Goal: Information Seeking & Learning: Learn about a topic

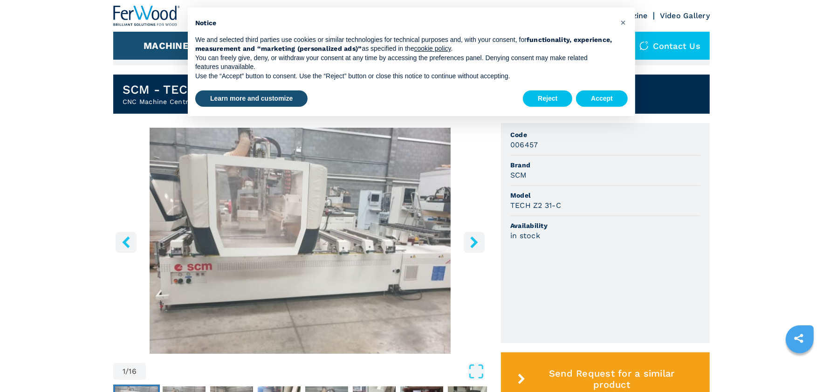
scroll to position [280, 0]
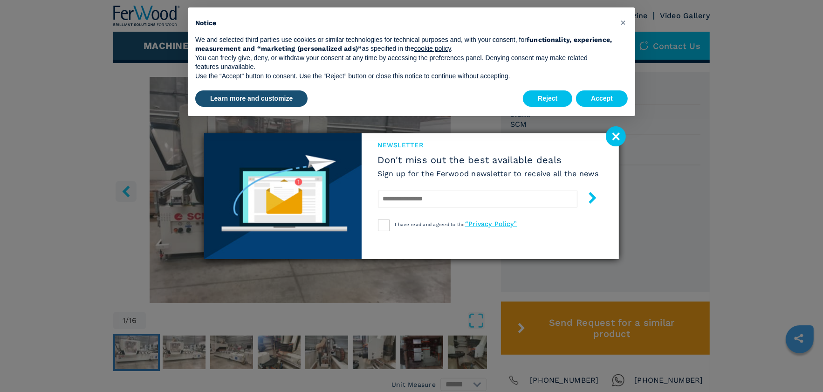
click at [610, 133] on image at bounding box center [616, 136] width 20 height 20
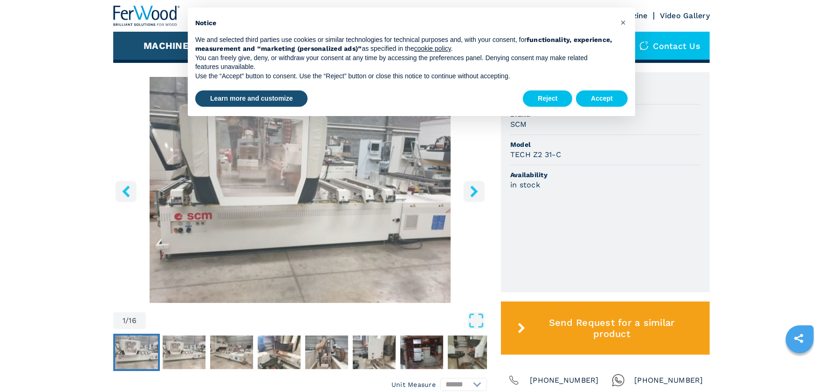
scroll to position [233, 0]
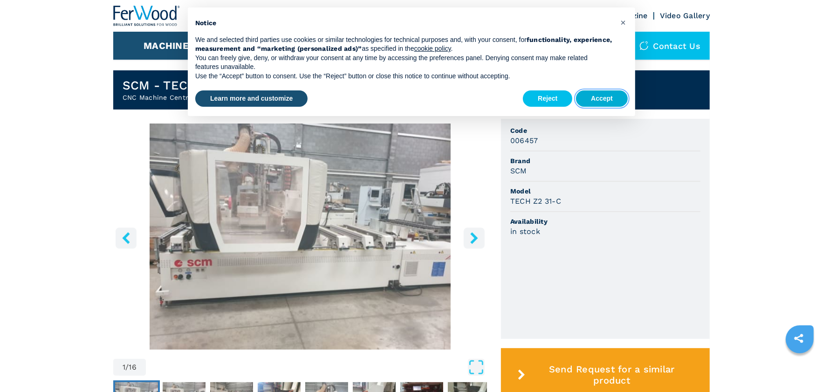
click at [599, 95] on button "Accept" at bounding box center [602, 98] width 52 height 17
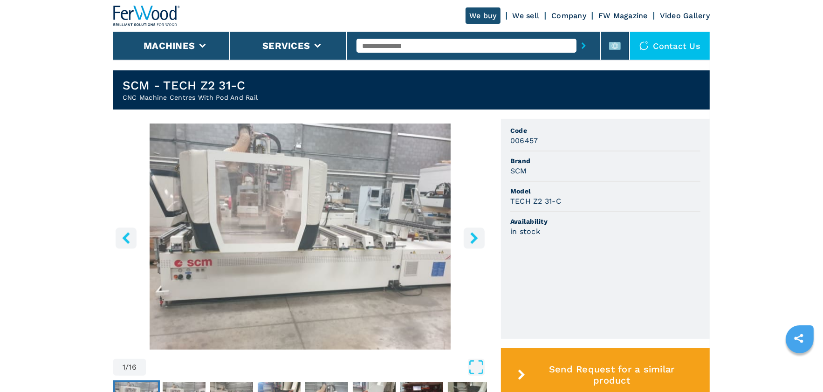
click at [472, 241] on icon "right-button" at bounding box center [473, 238] width 7 height 12
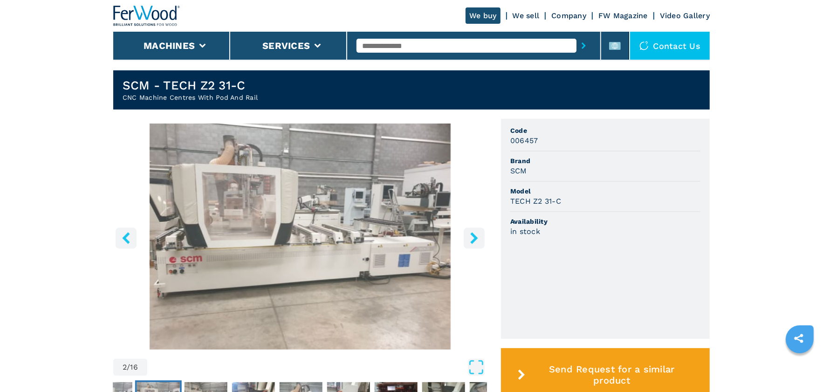
click at [472, 241] on icon "right-button" at bounding box center [473, 238] width 7 height 12
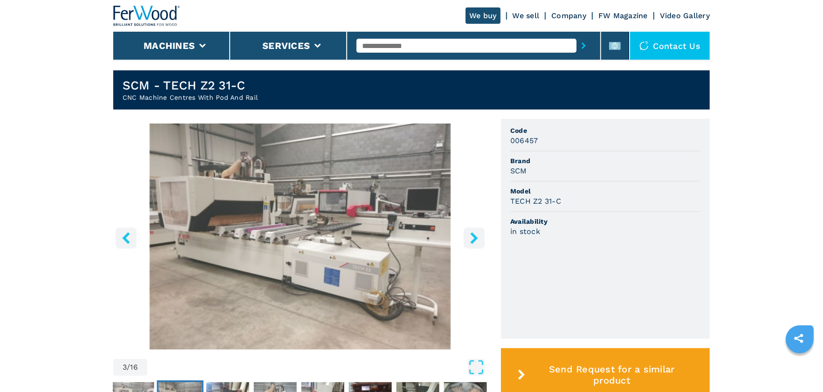
click at [472, 241] on icon "right-button" at bounding box center [473, 238] width 7 height 12
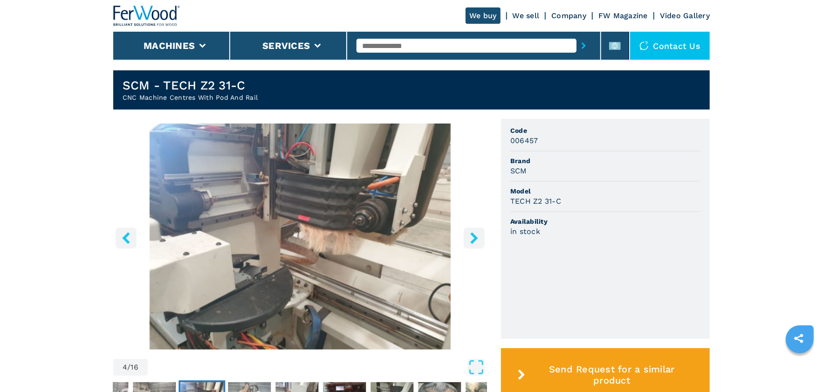
click at [472, 241] on icon "right-button" at bounding box center [473, 238] width 7 height 12
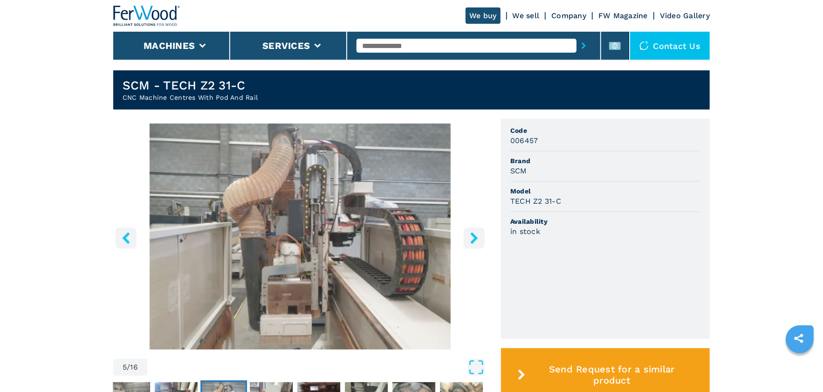
click at [472, 241] on icon "right-button" at bounding box center [473, 238] width 7 height 12
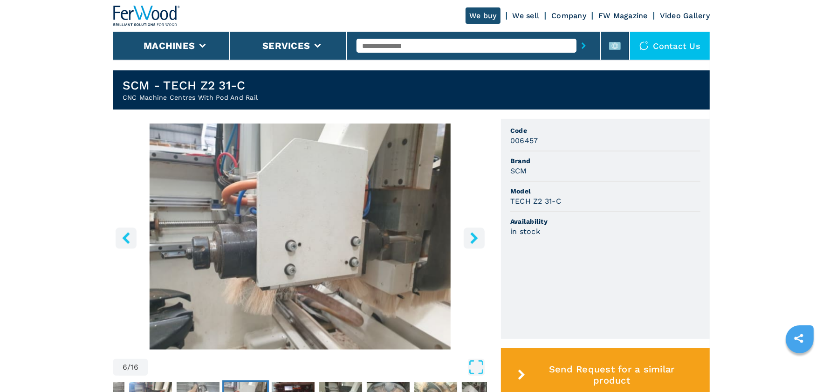
click at [472, 241] on icon "right-button" at bounding box center [473, 238] width 7 height 12
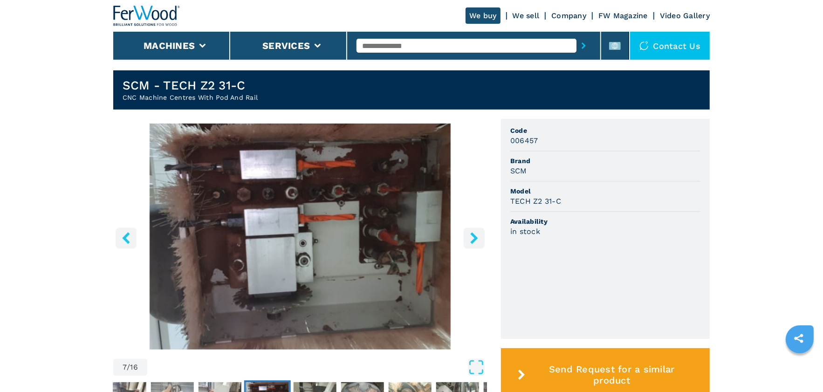
click at [472, 241] on icon "right-button" at bounding box center [473, 238] width 7 height 12
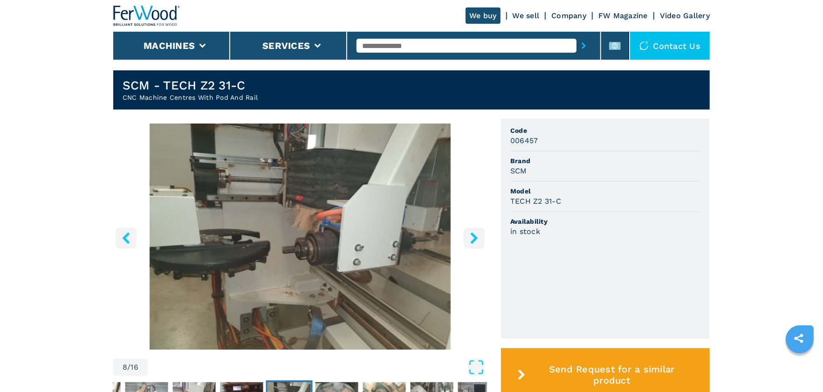
click at [472, 241] on icon "right-button" at bounding box center [473, 238] width 7 height 12
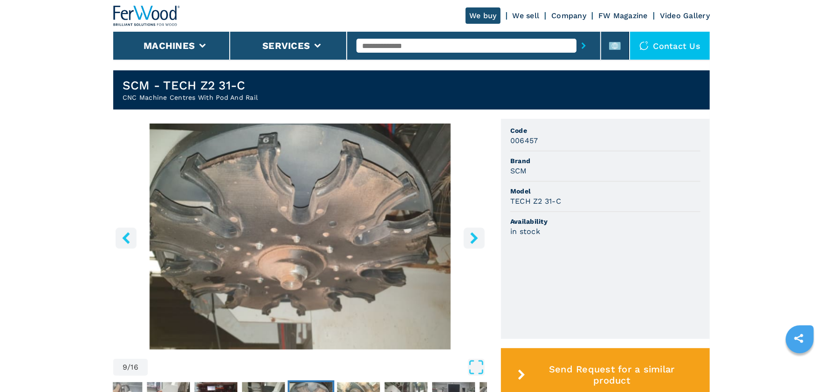
click at [472, 241] on icon "right-button" at bounding box center [473, 238] width 7 height 12
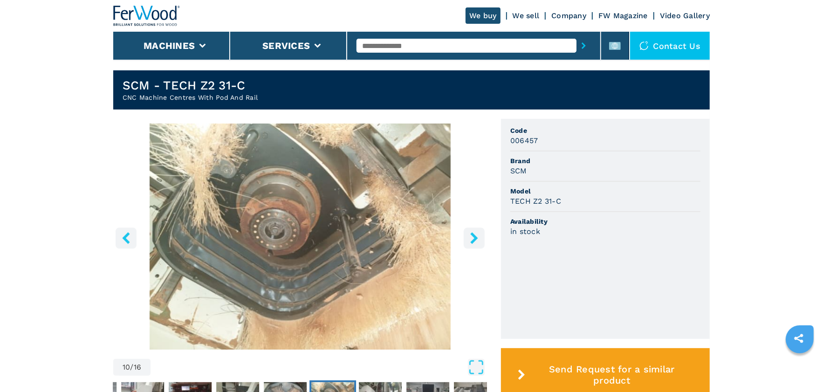
click at [472, 240] on icon "right-button" at bounding box center [473, 238] width 7 height 12
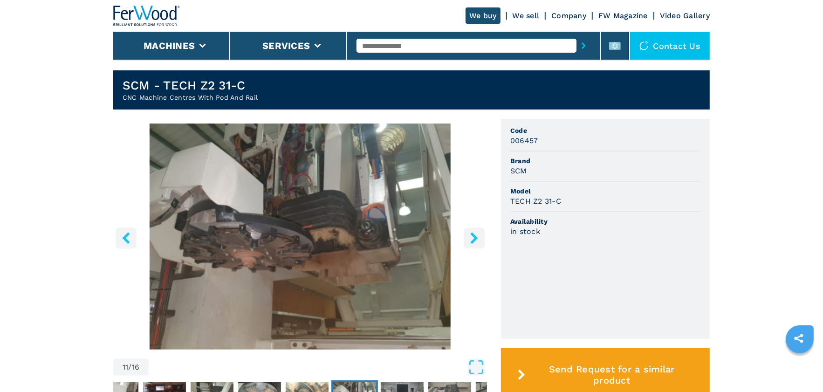
click at [472, 240] on icon "right-button" at bounding box center [473, 238] width 7 height 12
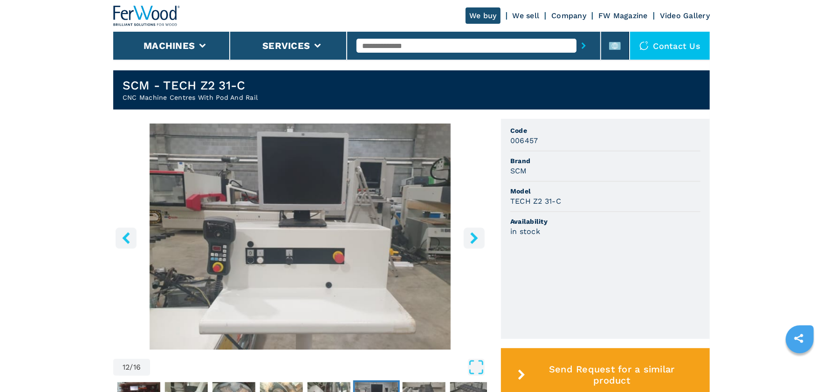
click at [472, 240] on icon "right-button" at bounding box center [473, 238] width 7 height 12
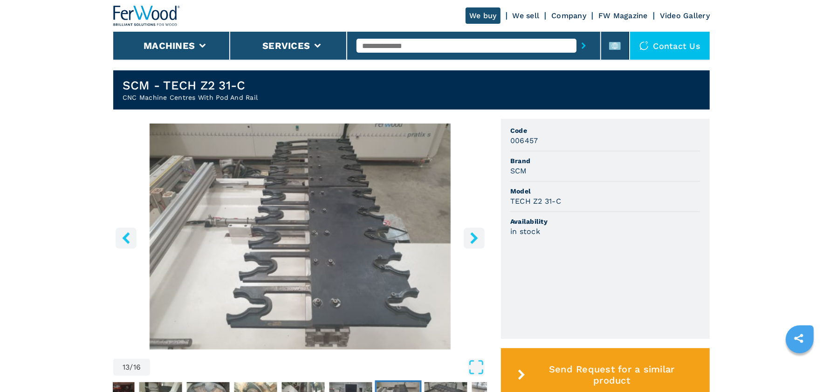
click at [472, 240] on icon "right-button" at bounding box center [473, 238] width 7 height 12
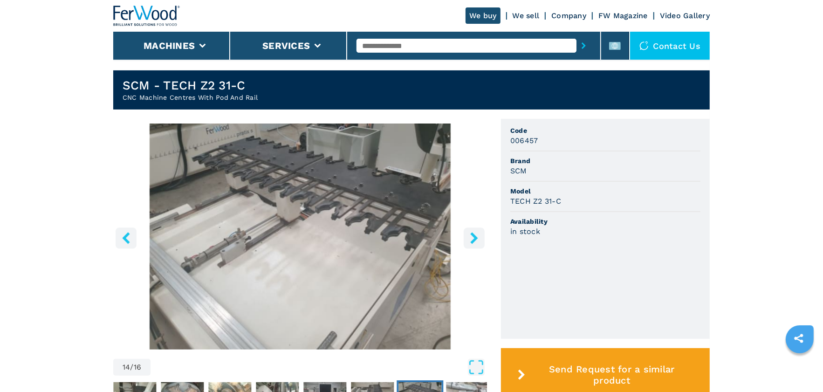
click at [472, 240] on icon "right-button" at bounding box center [473, 238] width 7 height 12
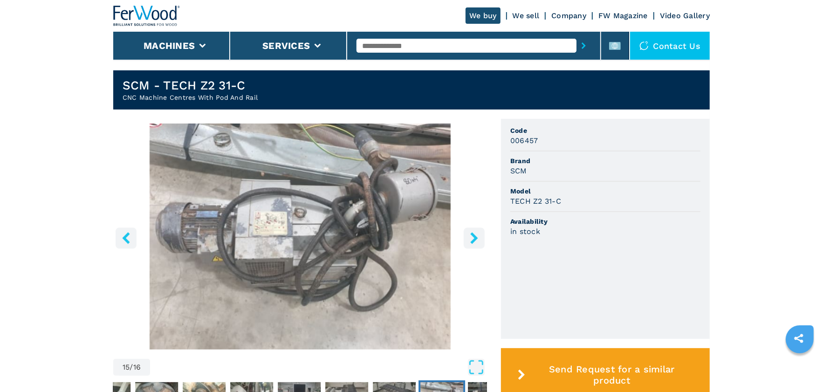
click at [472, 240] on icon "right-button" at bounding box center [473, 238] width 7 height 12
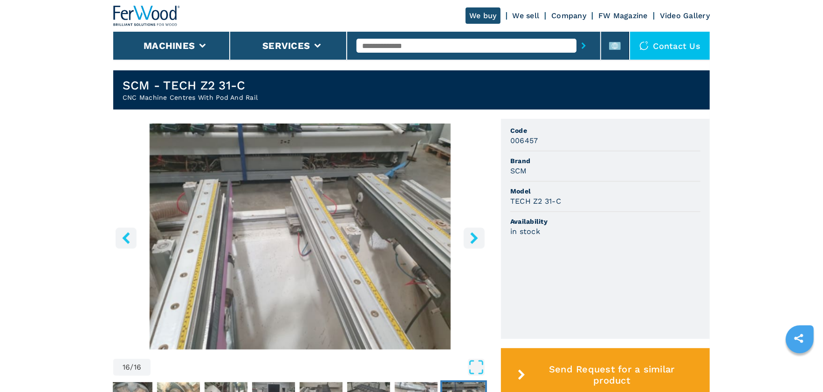
click at [472, 240] on icon "right-button" at bounding box center [473, 238] width 7 height 12
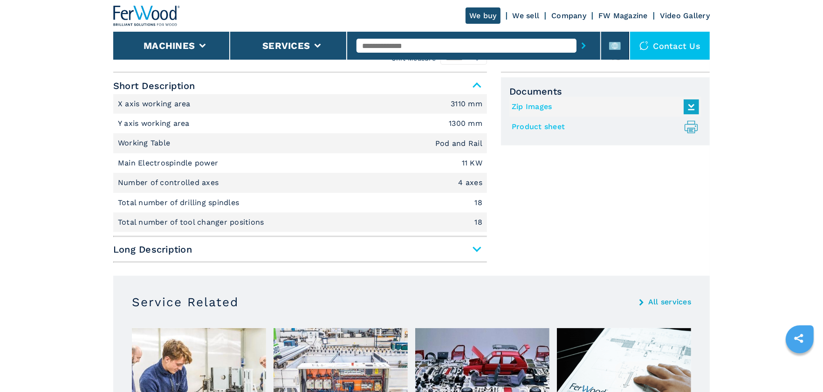
scroll to position [652, 0]
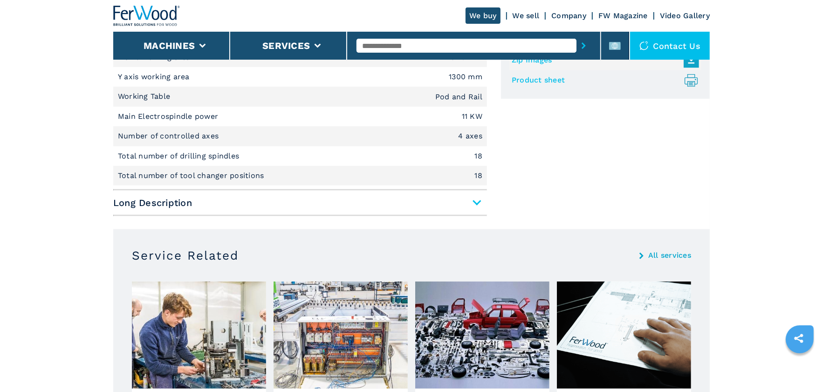
click at [478, 202] on span "Long Description" at bounding box center [300, 202] width 374 height 17
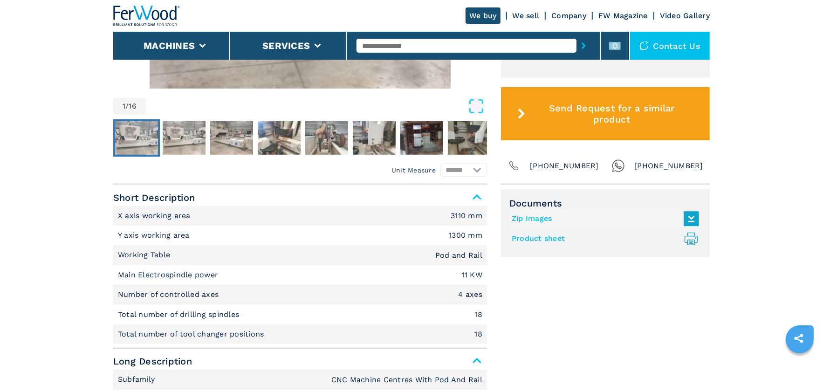
scroll to position [489, 0]
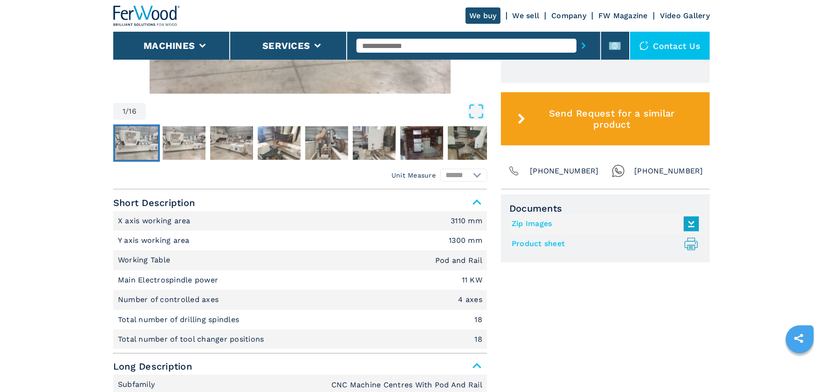
click at [540, 242] on link "Product sheet .prefix__st0{stroke-linecap:round;stroke-linejoin:round}.prefix__…" at bounding box center [603, 243] width 183 height 15
click at [461, 149] on img "Go to Slide 8" at bounding box center [469, 143] width 43 height 34
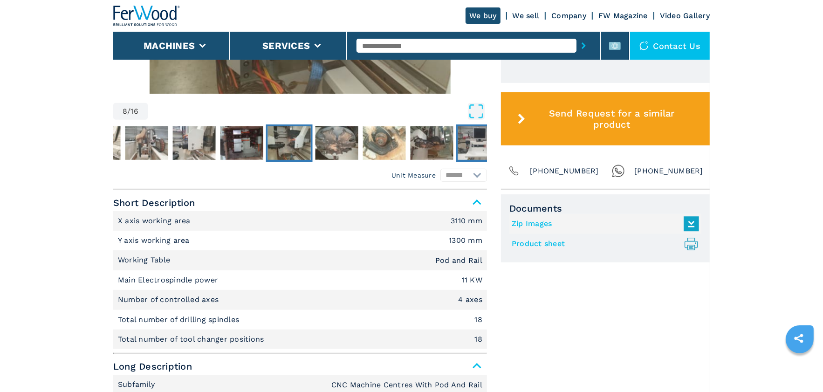
click at [465, 148] on img "Go to Slide 12" at bounding box center [479, 143] width 43 height 34
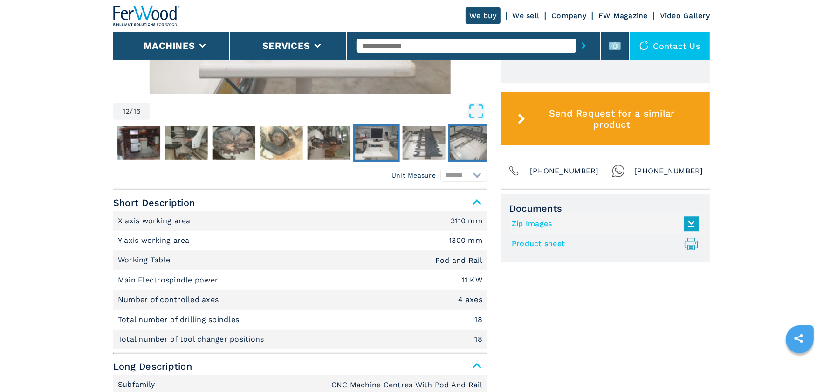
click at [465, 148] on img "Go to Slide 14" at bounding box center [471, 143] width 43 height 34
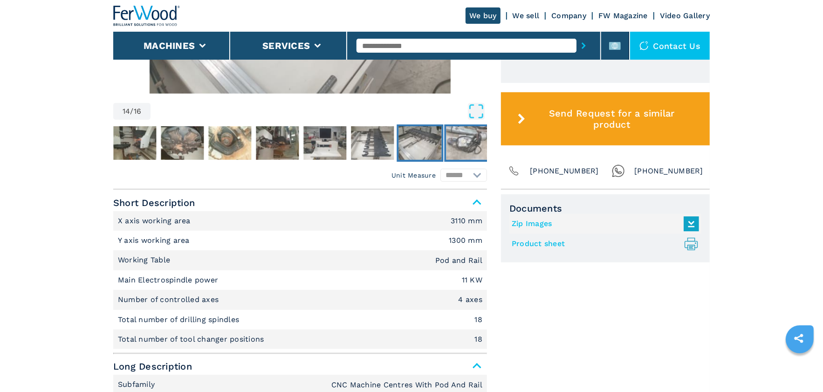
click at [465, 148] on img "Go to Slide 15" at bounding box center [467, 143] width 43 height 34
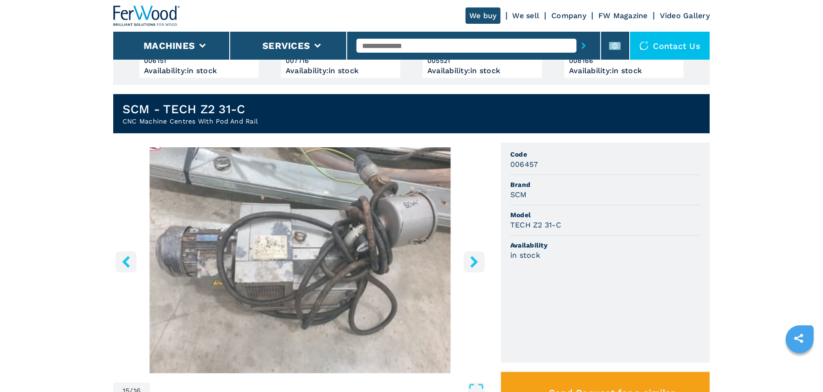
scroll to position [0, 0]
